Goal: Task Accomplishment & Management: Manage account settings

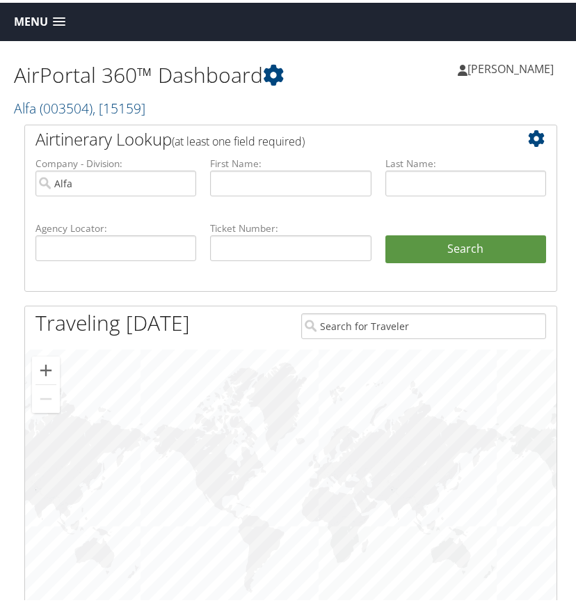
click at [59, 17] on span at bounding box center [59, 20] width 13 height 10
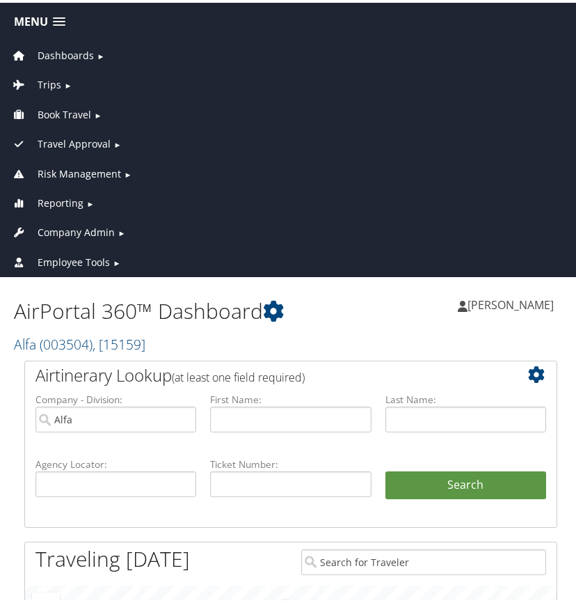
click at [81, 229] on span "Company Admin" at bounding box center [76, 229] width 77 height 15
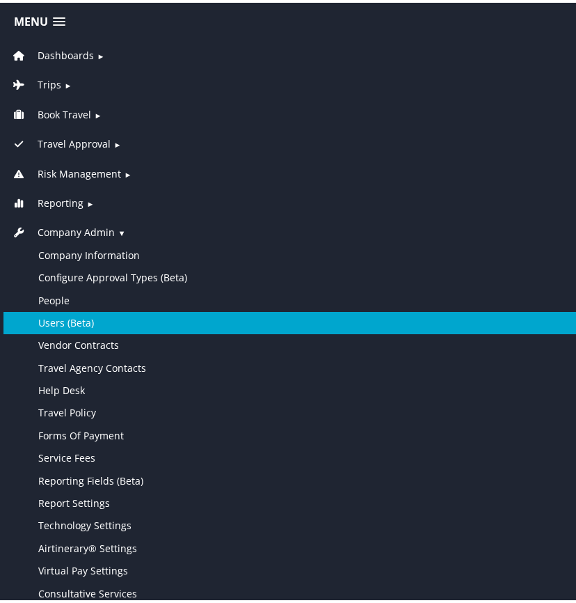
click at [78, 321] on link "Users (Beta)" at bounding box center [290, 320] width 575 height 22
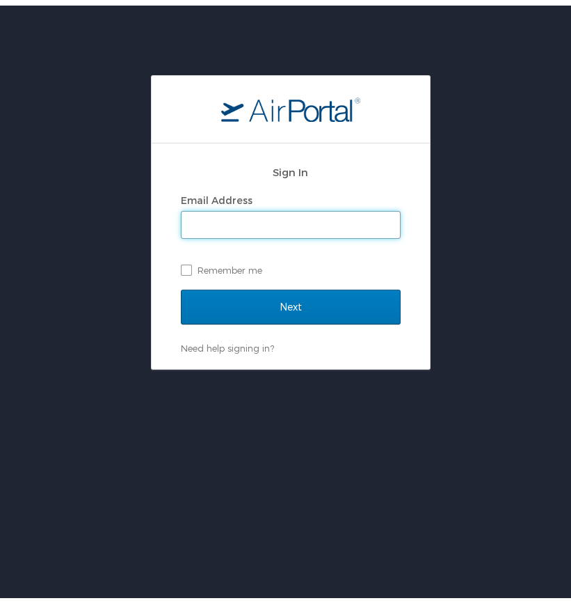
click at [260, 218] on input "Email Address" at bounding box center [291, 219] width 219 height 26
type input "[PERSON_NAME][EMAIL_ADDRESS][PERSON_NAME][DOMAIN_NAME]"
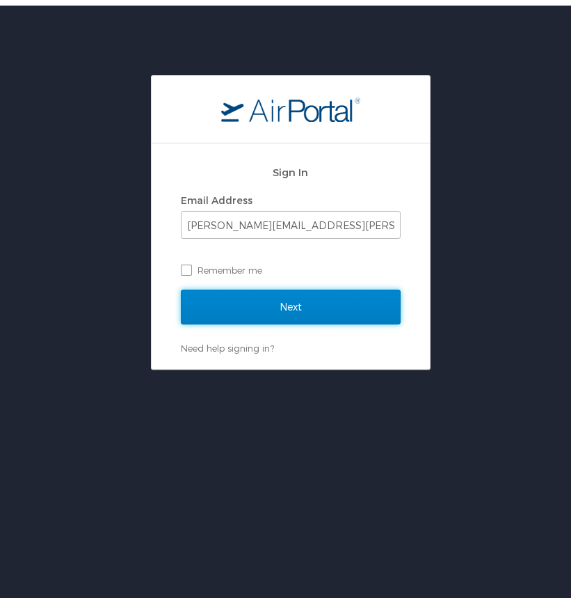
click at [282, 300] on input "Next" at bounding box center [291, 301] width 220 height 35
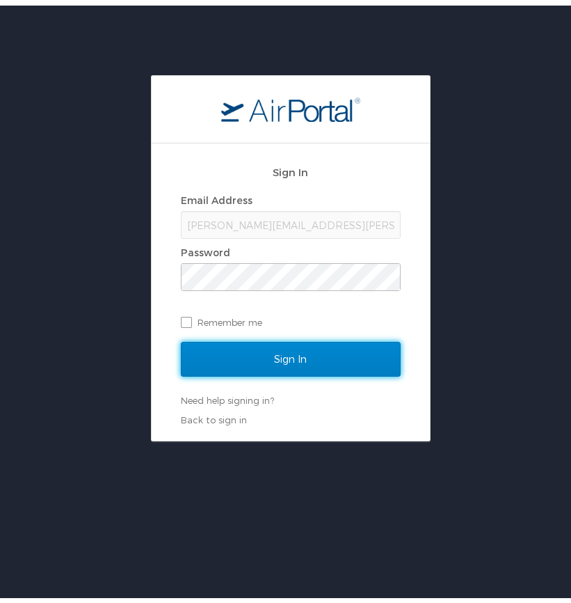
click at [292, 348] on input "Sign In" at bounding box center [291, 353] width 220 height 35
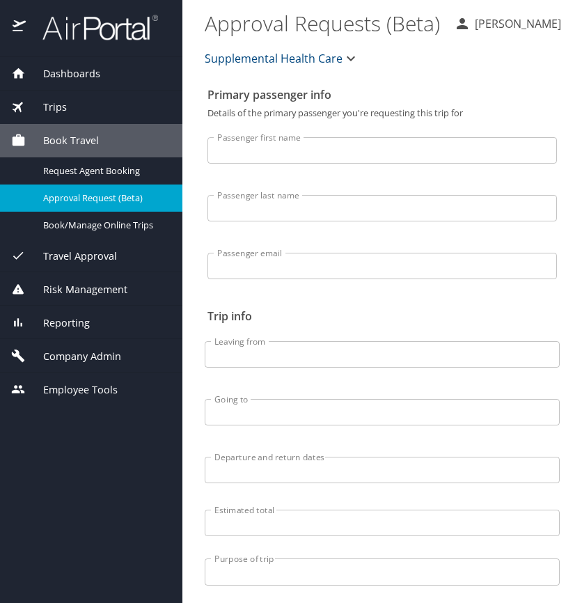
click at [266, 54] on span "Supplemental Health Care" at bounding box center [274, 58] width 138 height 19
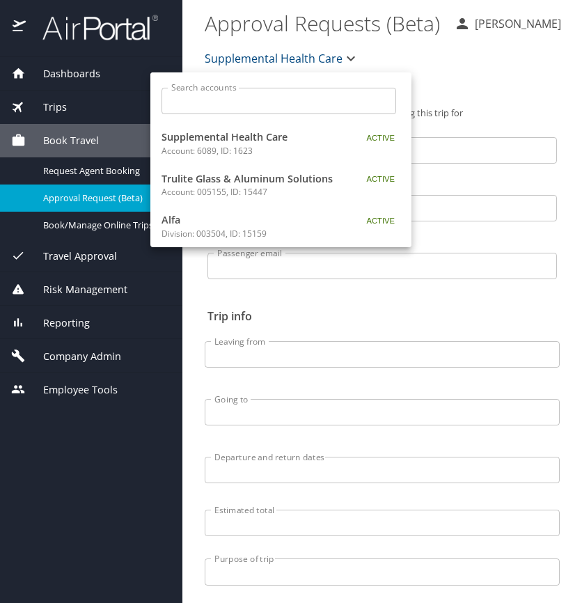
click at [235, 231] on p "Division: 003504, ID: 15159" at bounding box center [248, 234] width 174 height 13
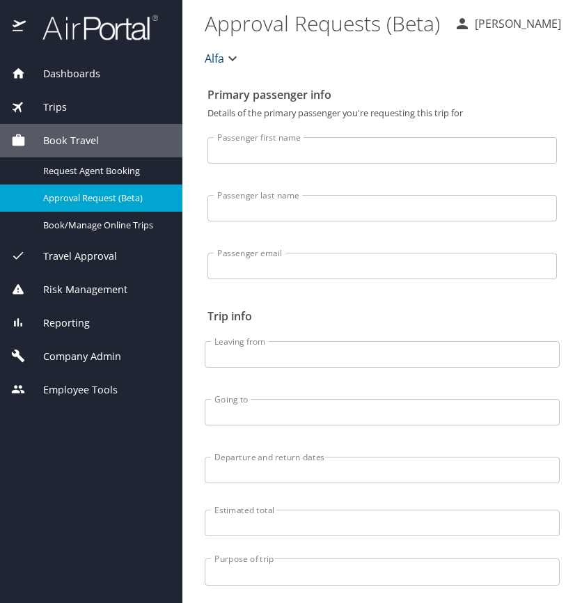
click at [96, 356] on span "Company Admin" at bounding box center [73, 356] width 95 height 15
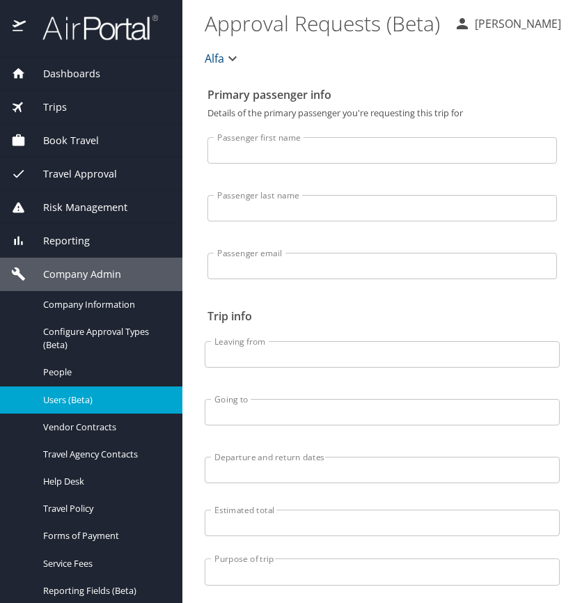
click at [74, 398] on span "Users (Beta)" at bounding box center [104, 399] width 123 height 13
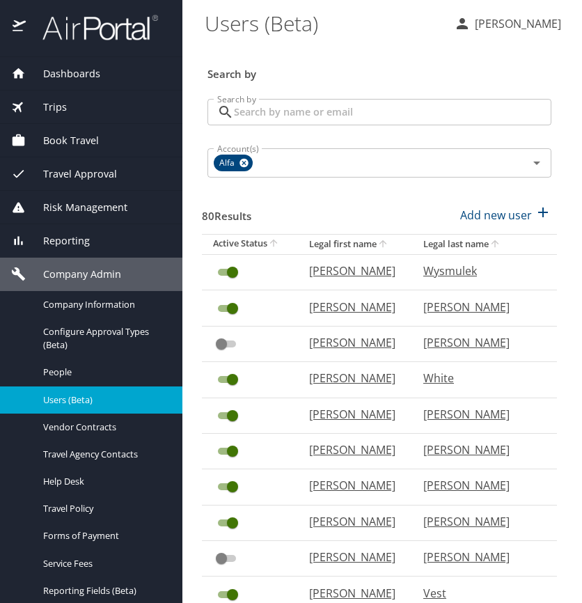
click at [261, 108] on input "Search by" at bounding box center [392, 112] width 317 height 26
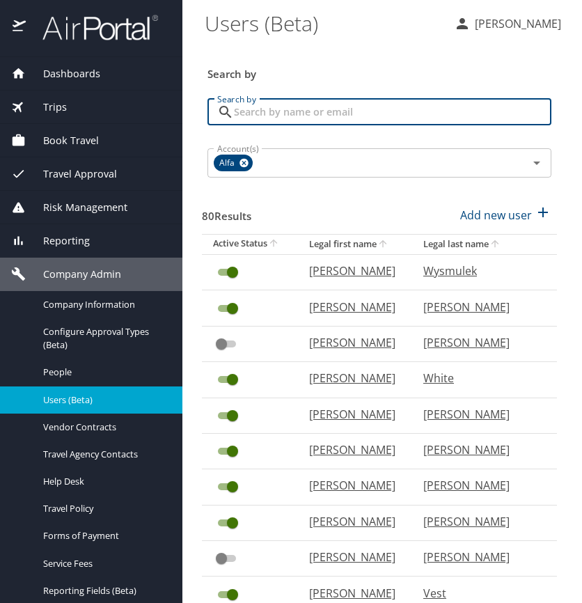
type input "j"
type input "hornady"
checkbox input "false"
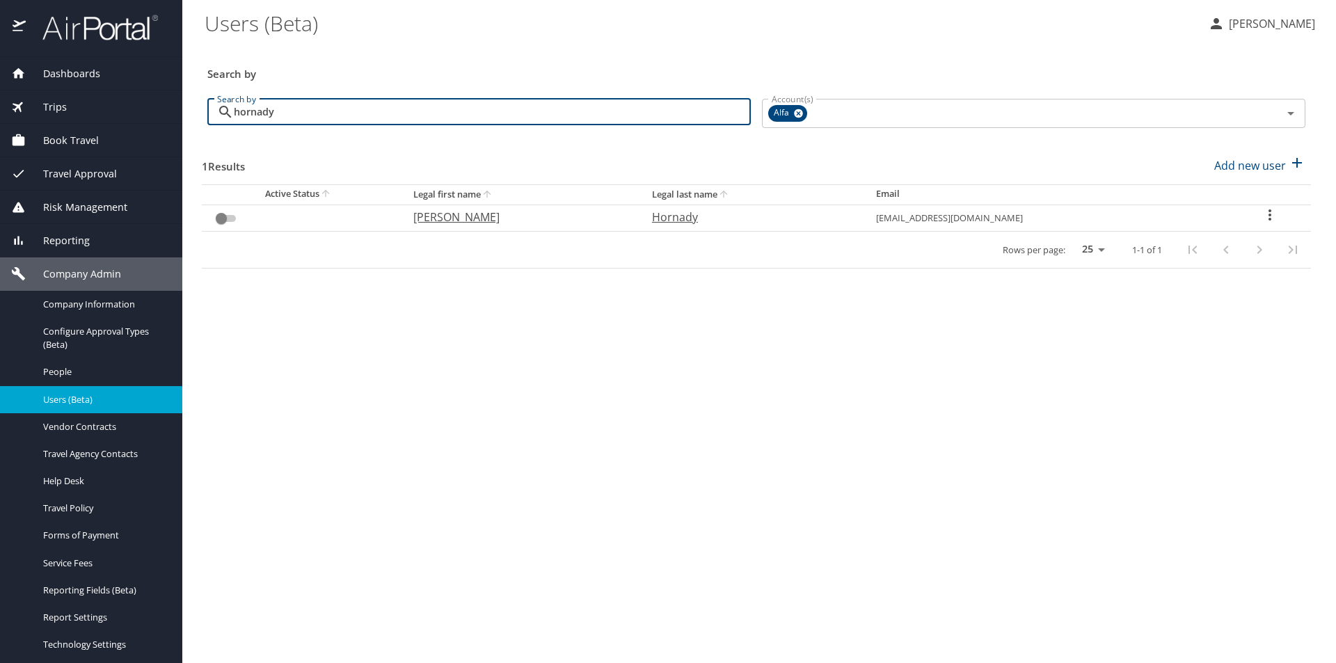
type input "hornady"
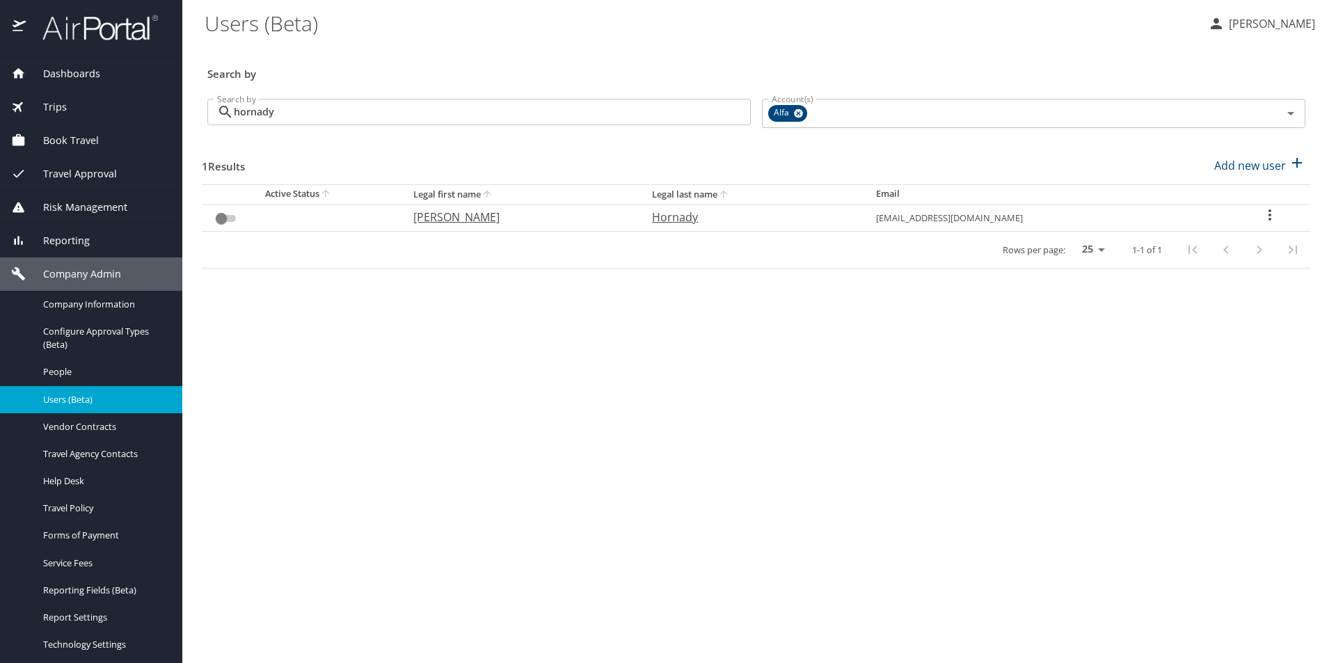
click at [581, 216] on icon "User Search Table" at bounding box center [1270, 215] width 17 height 17
click at [581, 214] on p "View profile" at bounding box center [1189, 217] width 61 height 17
select select "US"
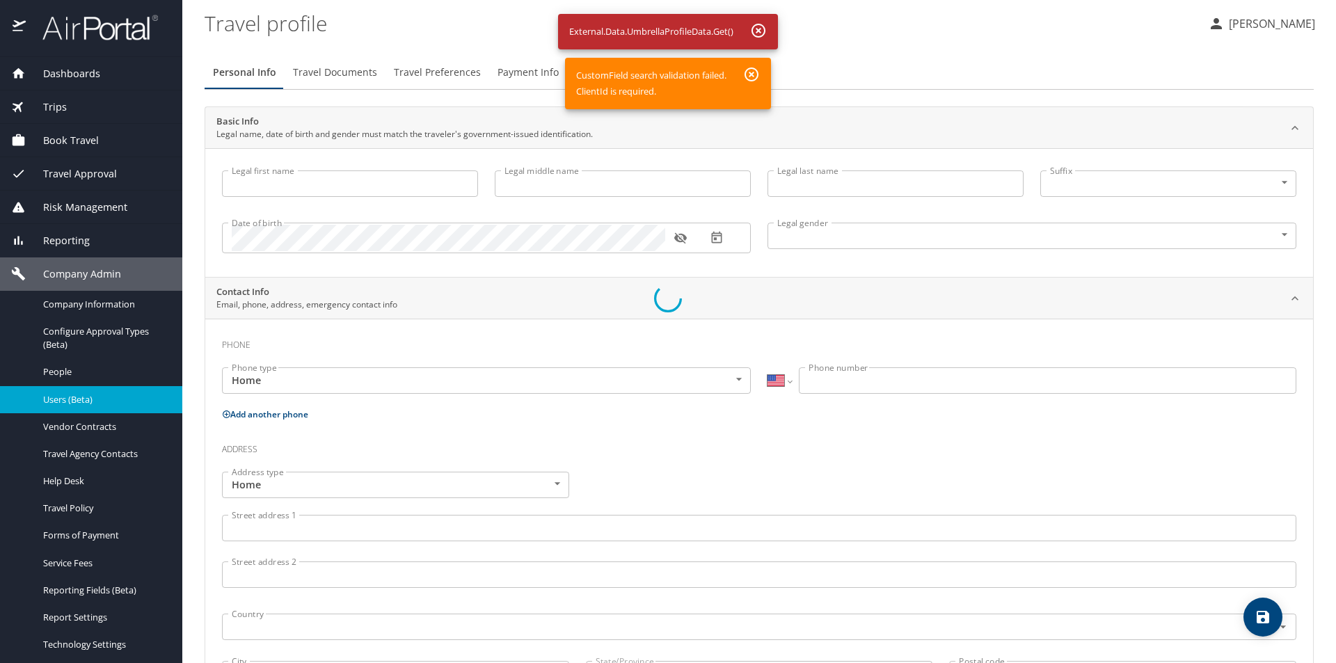
click at [88, 72] on div at bounding box center [668, 298] width 1336 height 729
click at [70, 70] on div at bounding box center [668, 298] width 1336 height 729
click at [581, 31] on div at bounding box center [668, 298] width 1336 height 729
drag, startPoint x: 748, startPoint y: 70, endPoint x: 727, endPoint y: 75, distance: 22.1
click at [581, 71] on div at bounding box center [668, 298] width 1336 height 729
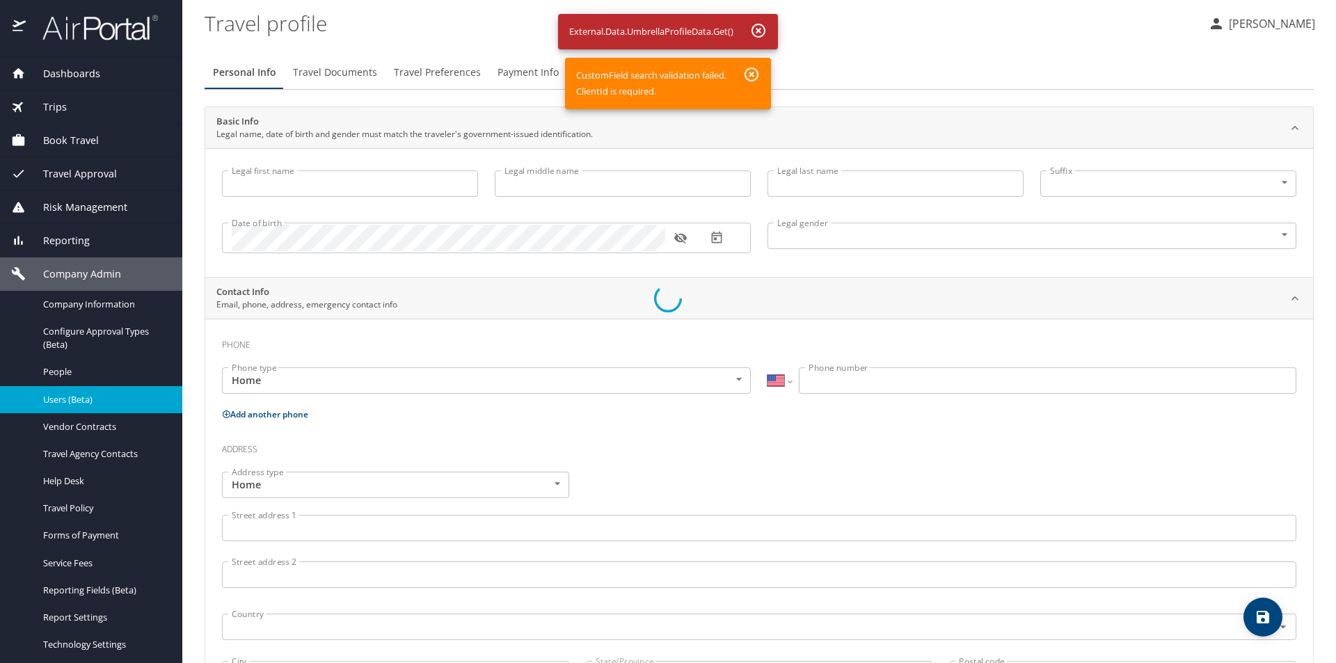
click at [57, 74] on div at bounding box center [668, 298] width 1336 height 729
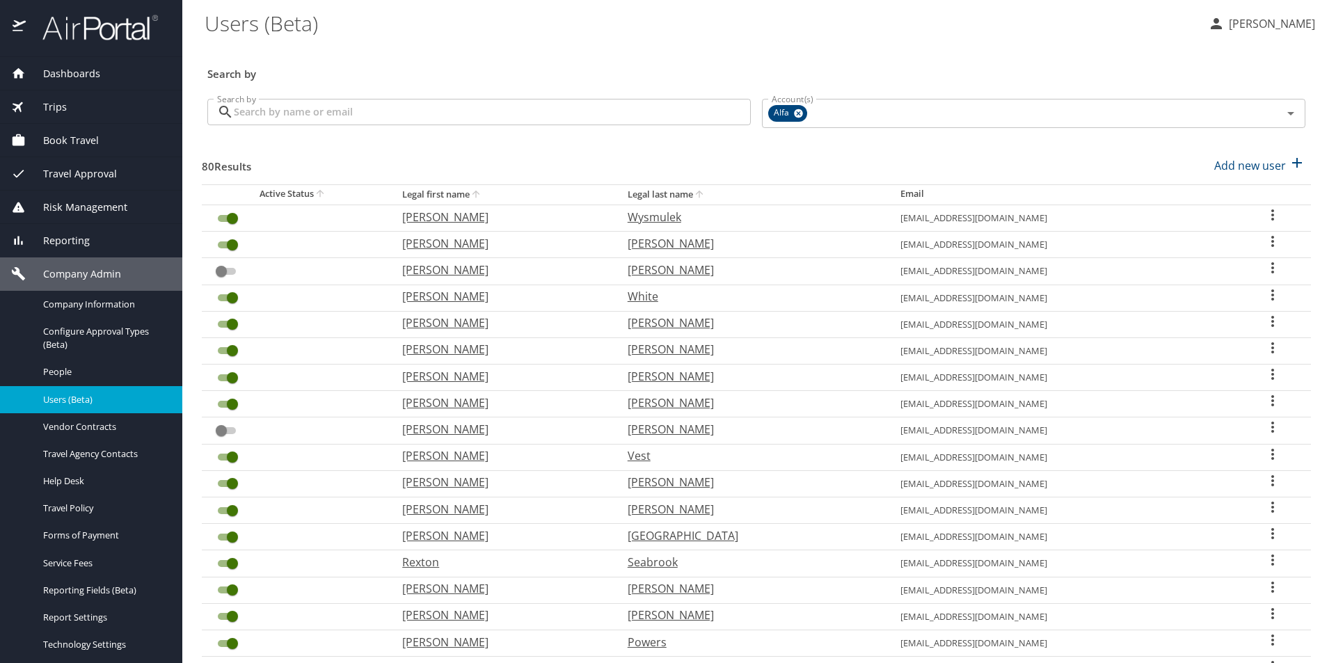
click at [86, 73] on span "Dashboards" at bounding box center [63, 73] width 74 height 15
